Goal: Navigation & Orientation: Find specific page/section

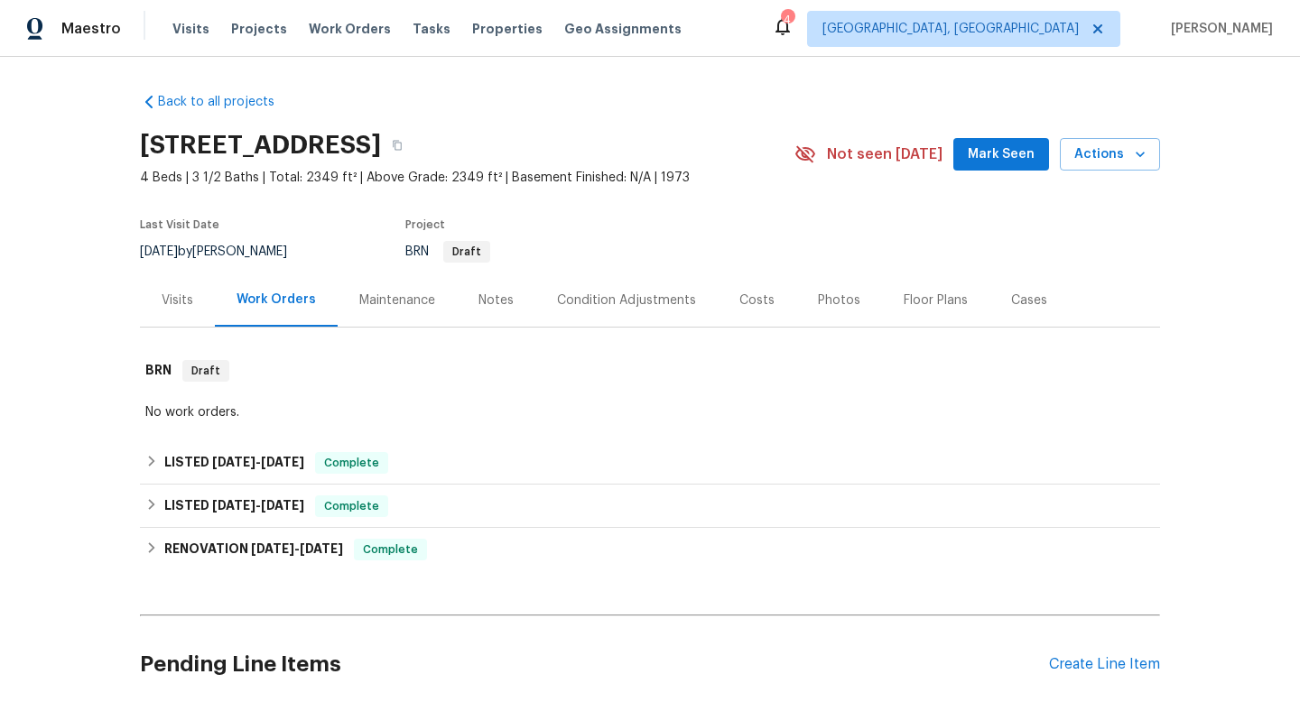
click at [592, 300] on div "Condition Adjustments" at bounding box center [626, 301] width 139 height 18
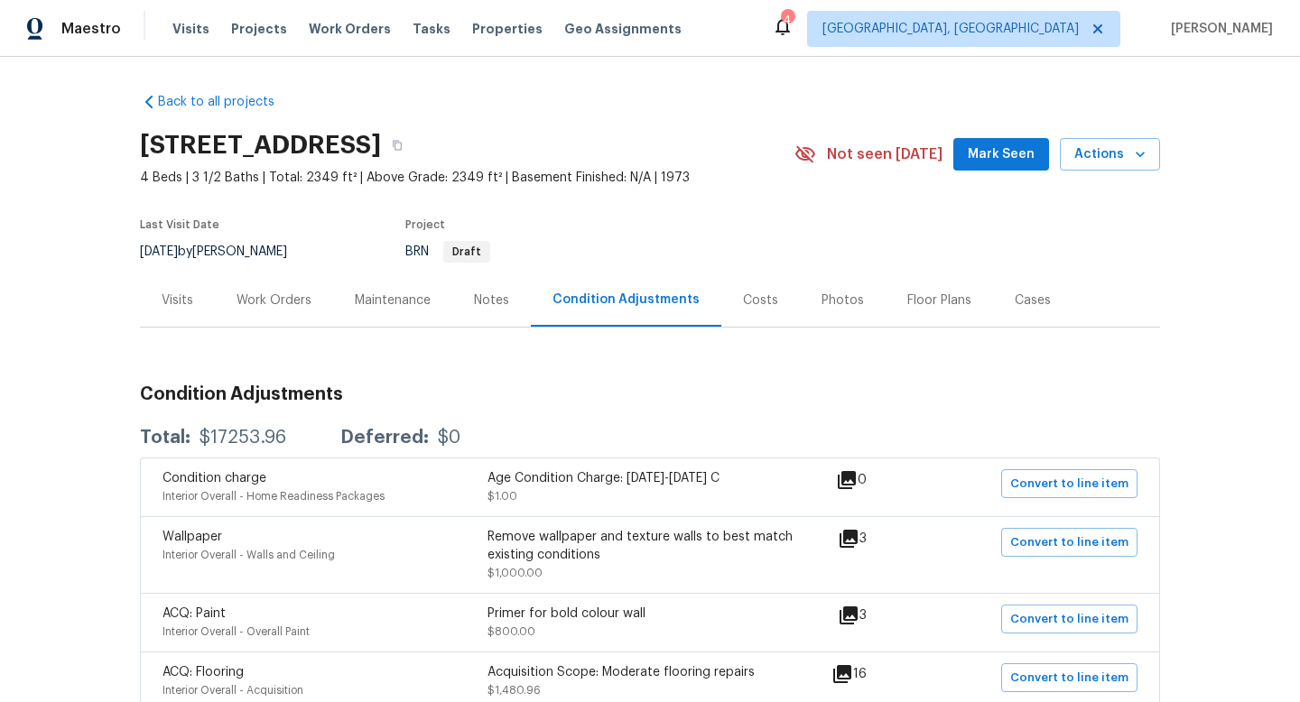
click at [168, 300] on div "Visits" at bounding box center [178, 301] width 32 height 18
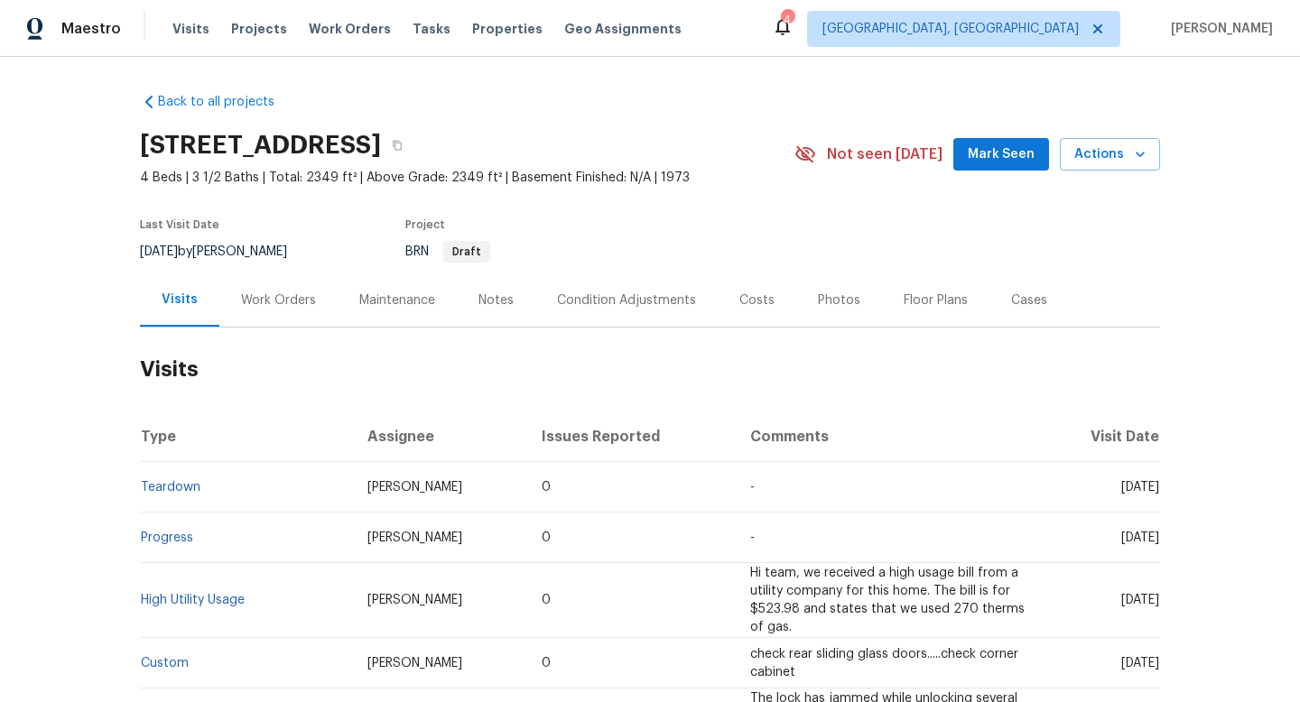
click at [278, 302] on div "Work Orders" at bounding box center [278, 301] width 75 height 18
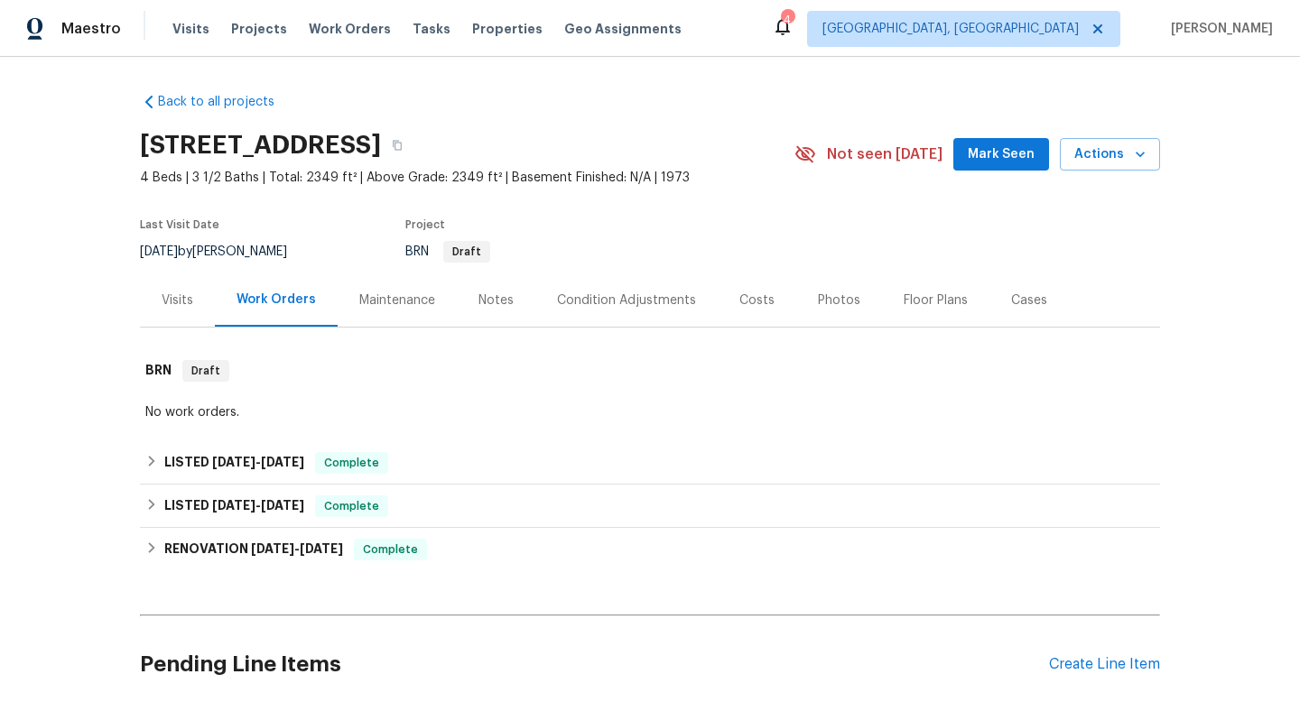
click at [369, 302] on div "Maintenance" at bounding box center [397, 301] width 76 height 18
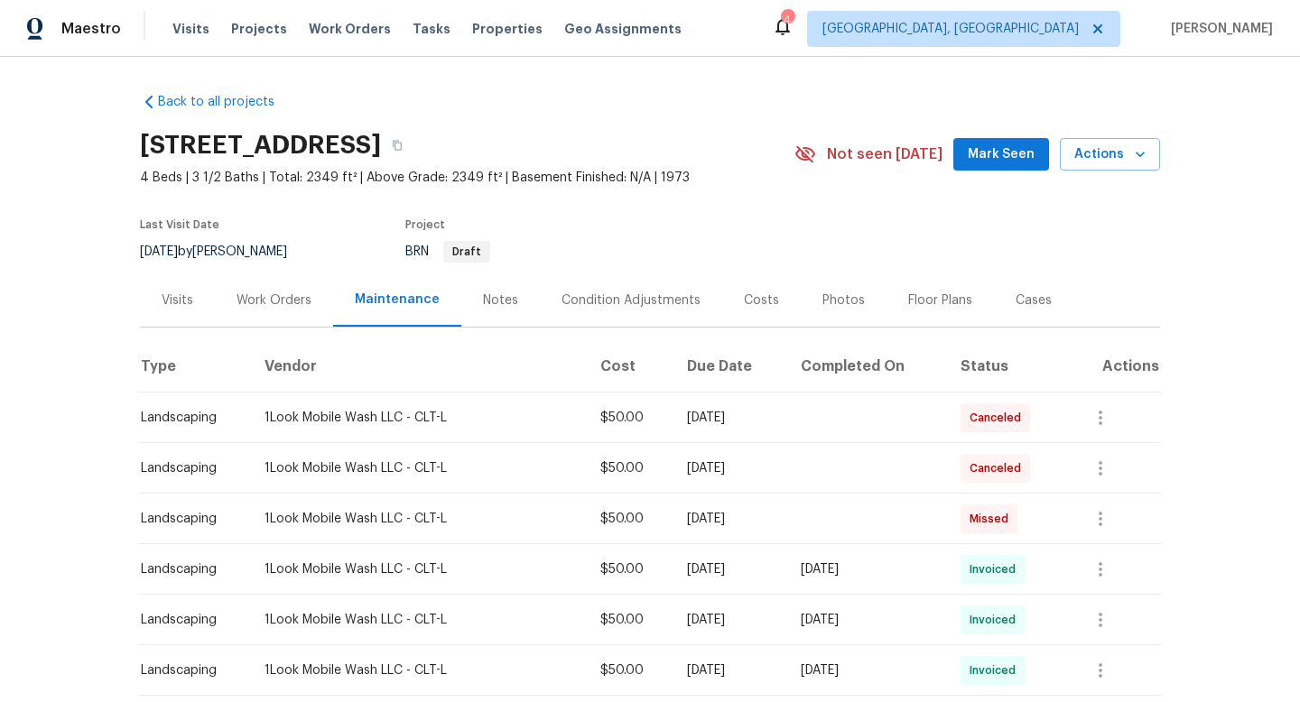
click at [487, 303] on div "Notes" at bounding box center [500, 301] width 35 height 18
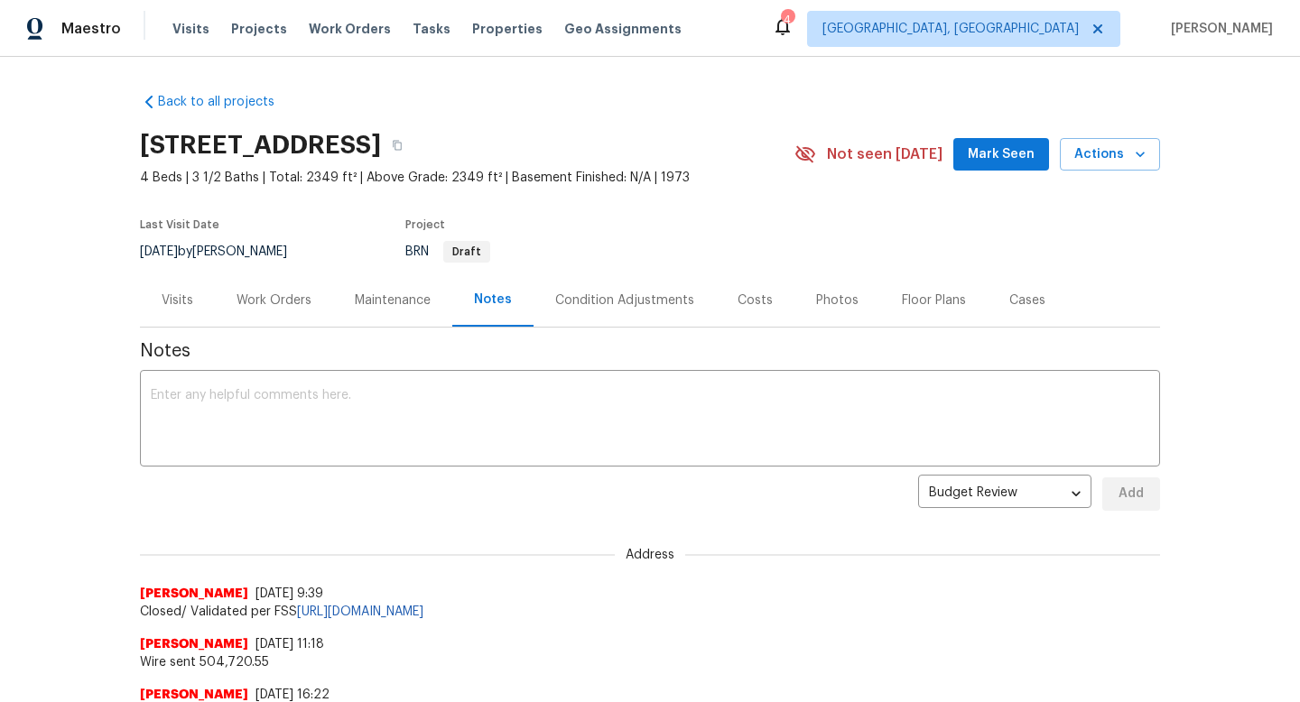
click at [603, 293] on div "Condition Adjustments" at bounding box center [624, 301] width 139 height 18
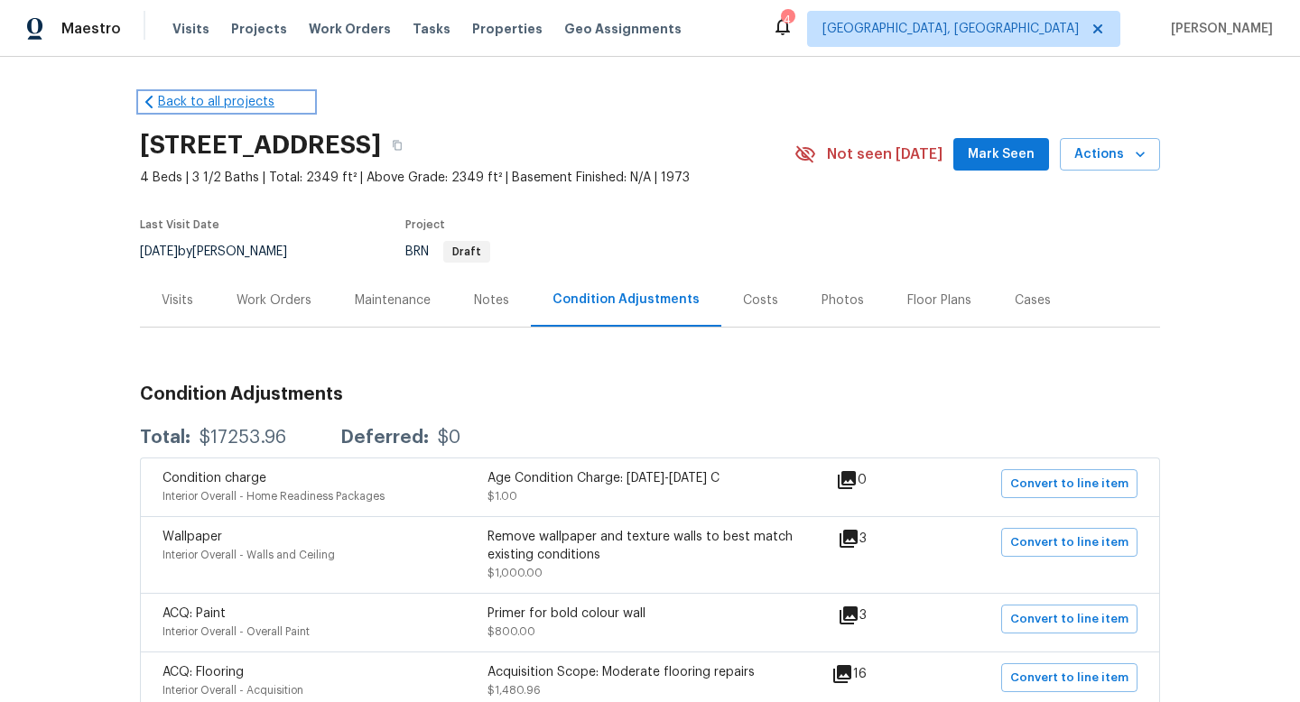
click at [171, 99] on link "Back to all projects" at bounding box center [226, 102] width 173 height 18
